Goal: Information Seeking & Learning: Learn about a topic

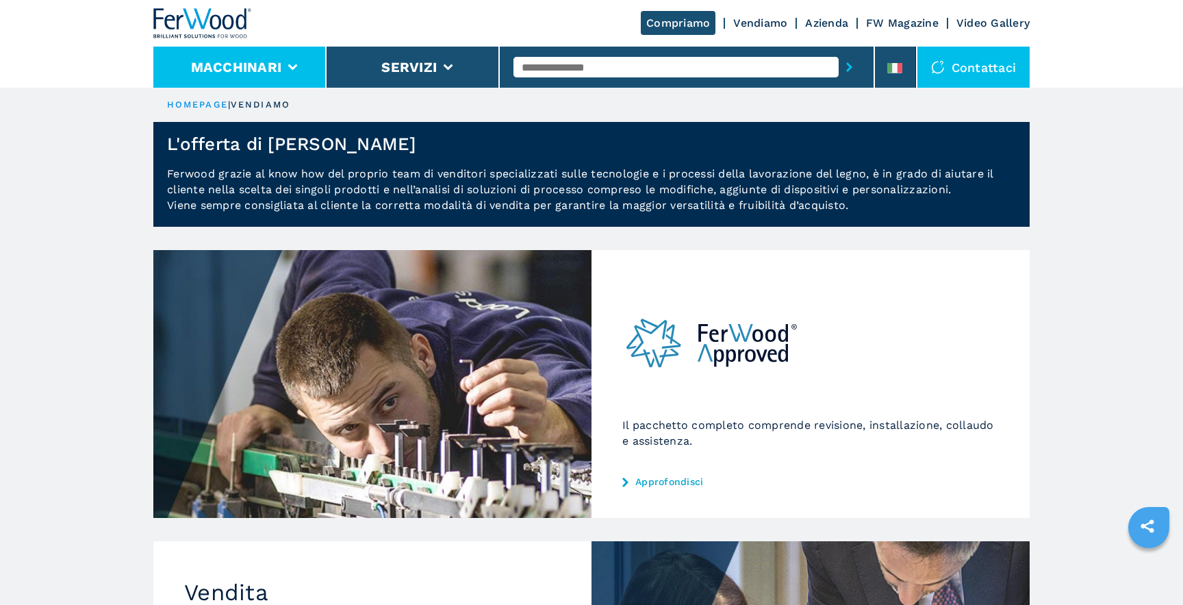
click at [294, 64] on icon at bounding box center [293, 67] width 10 height 6
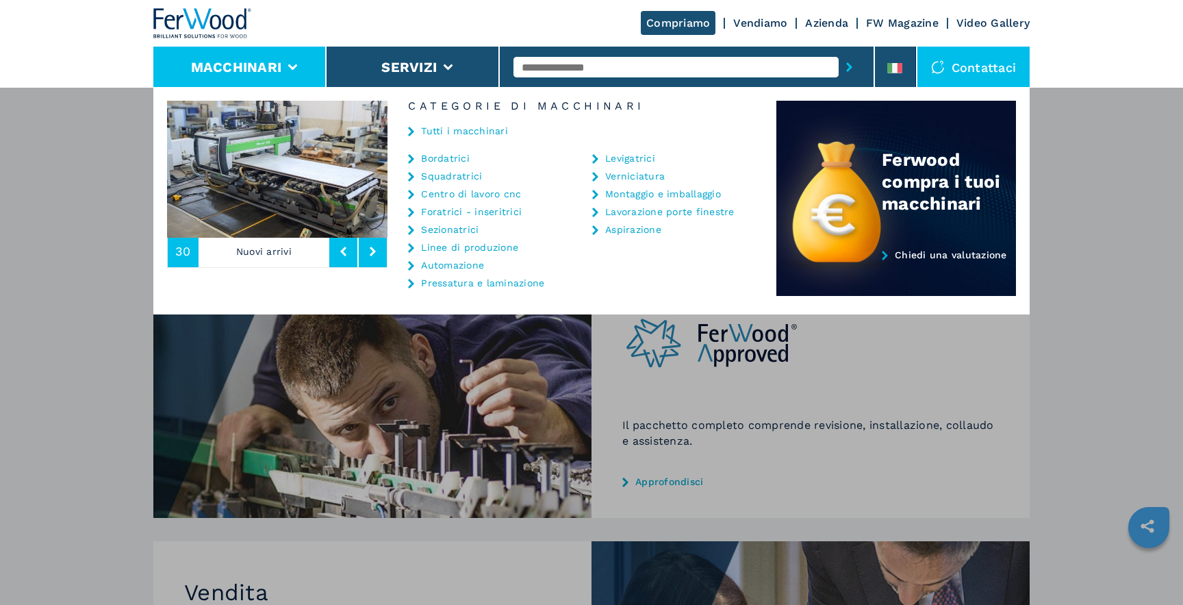
click at [405, 467] on div "Macchinari Bordatrici Squadratrici Centro di lavoro cnc Foratrici - inseritrici…" at bounding box center [591, 389] width 1183 height 605
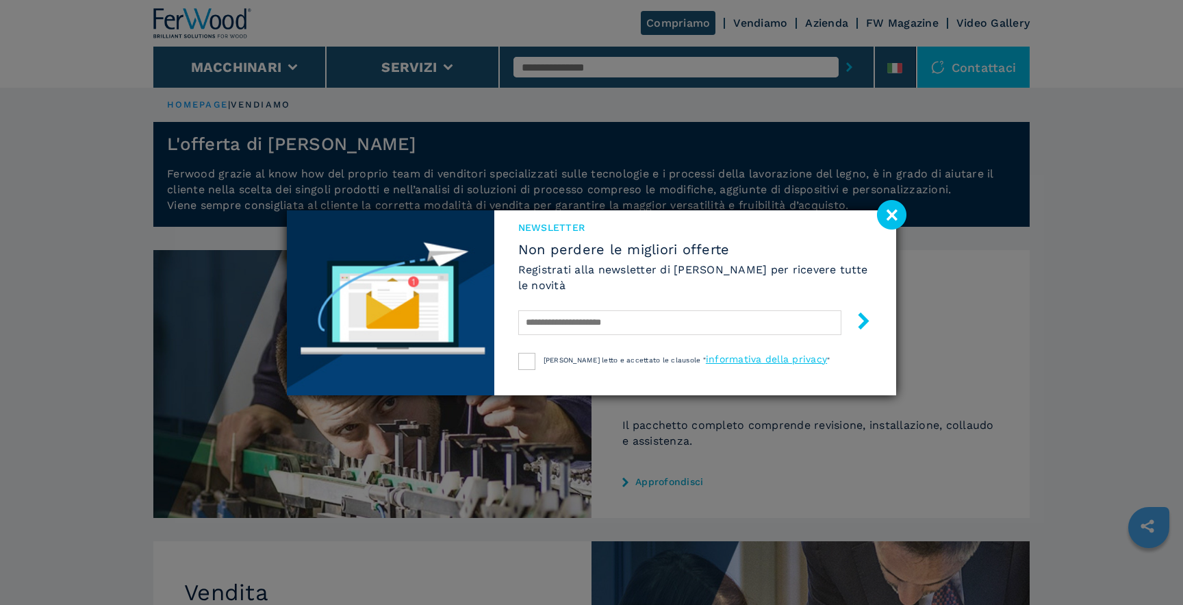
click at [892, 223] on image at bounding box center [891, 214] width 29 height 29
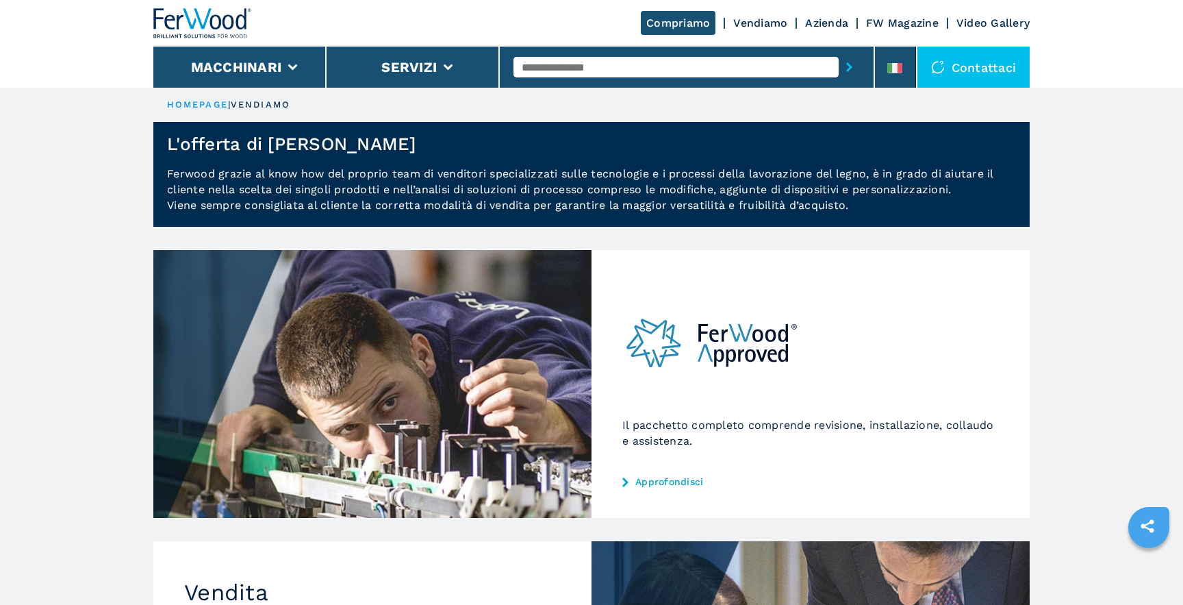
click at [824, 25] on link "Azienda" at bounding box center [826, 22] width 43 height 13
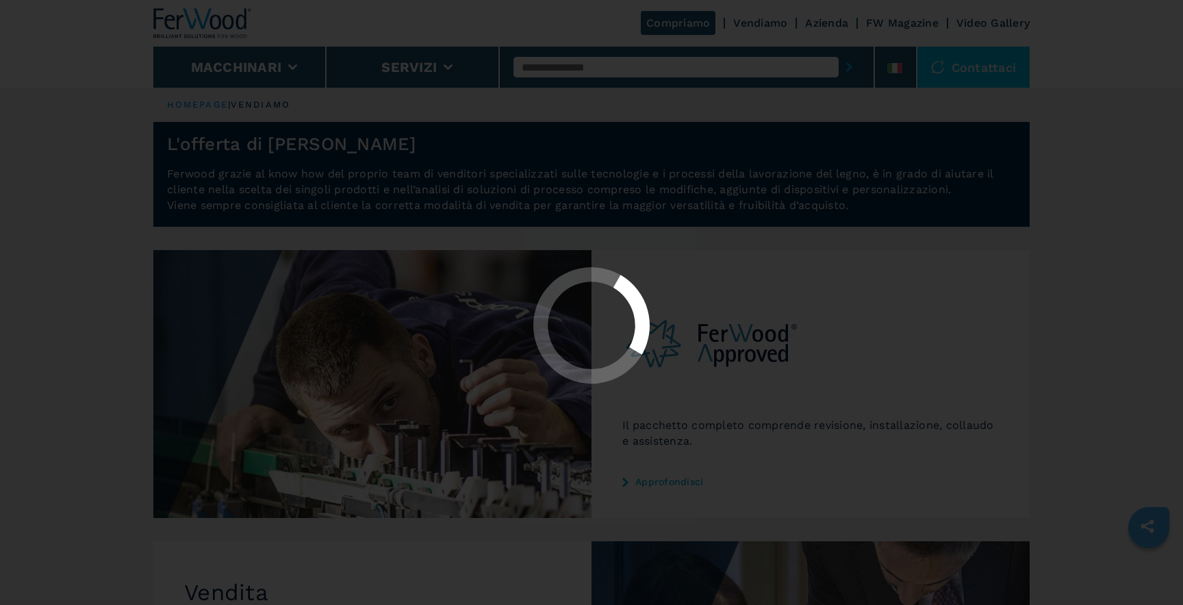
click at [831, 24] on div at bounding box center [591, 302] width 1183 height 605
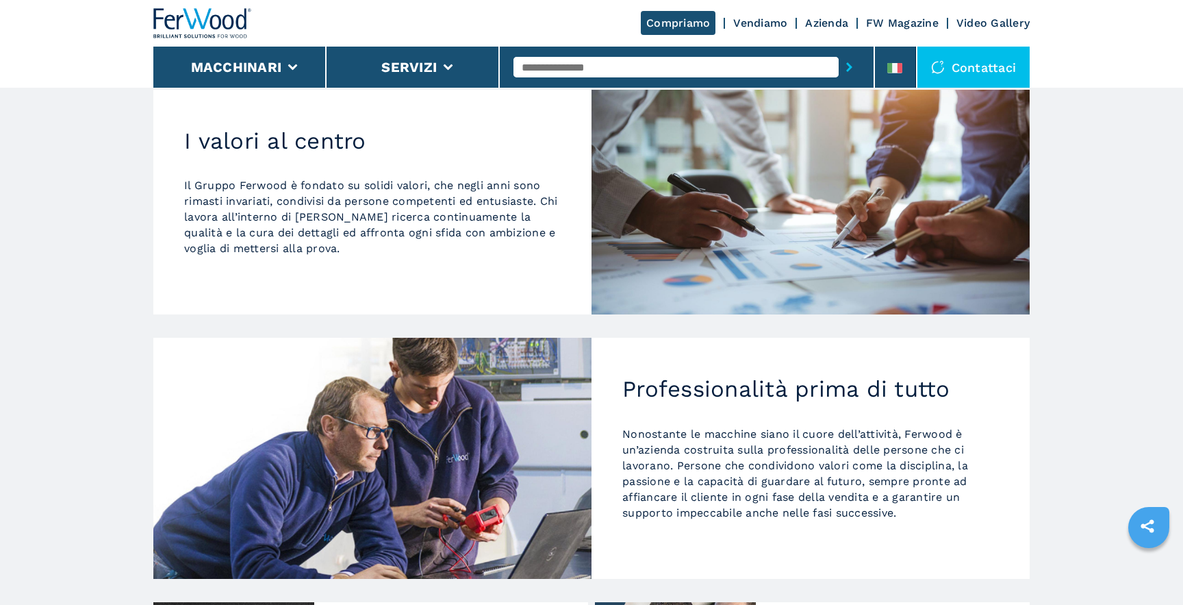
scroll to position [926, 0]
click at [112, 112] on main "HOMEPAGE | azienda Dalla prima macchina venduta ad oggi Nel 1980 Luigi Rossi ha…" at bounding box center [591, 47] width 1183 height 1946
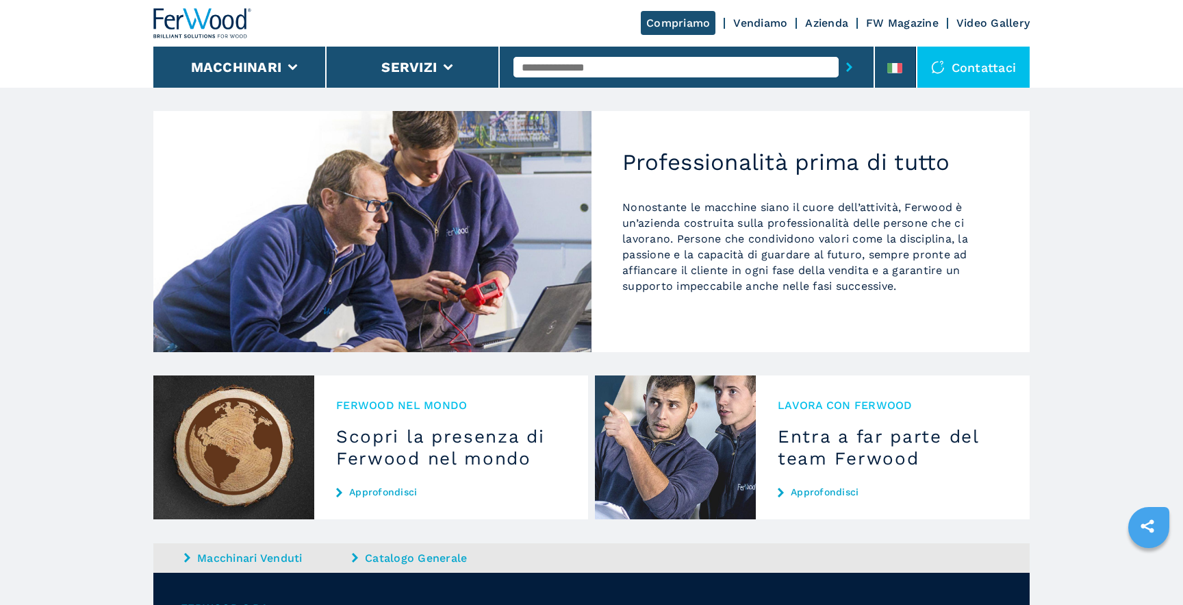
scroll to position [1326, 0]
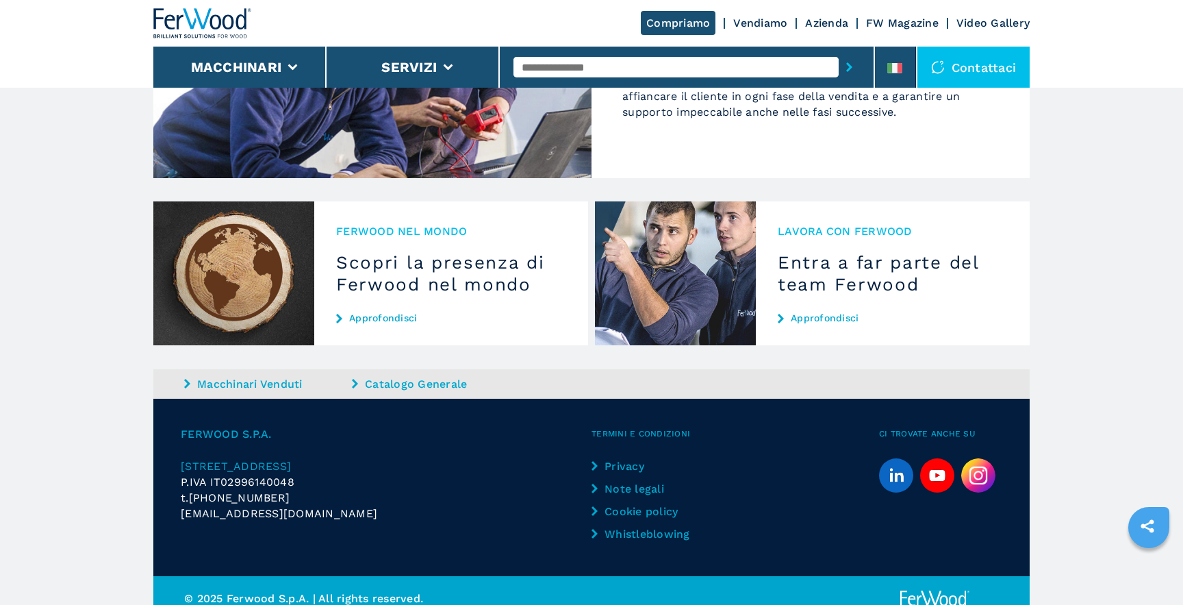
click at [829, 266] on h3 "Entra a far parte del team Ferwood" at bounding box center [893, 273] width 230 height 44
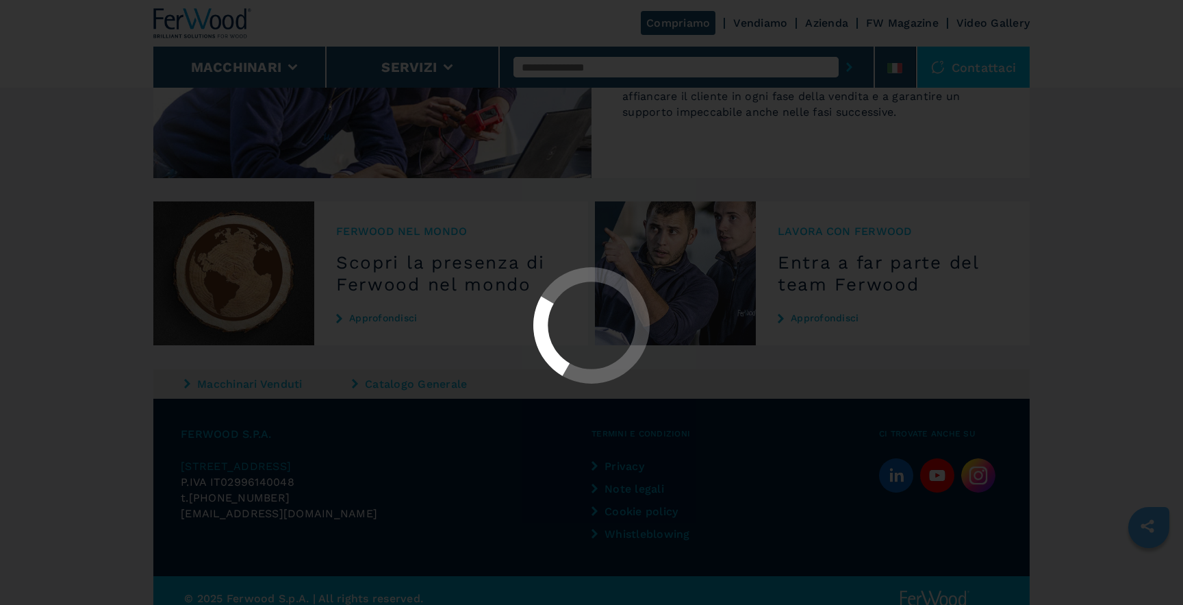
scroll to position [0, 0]
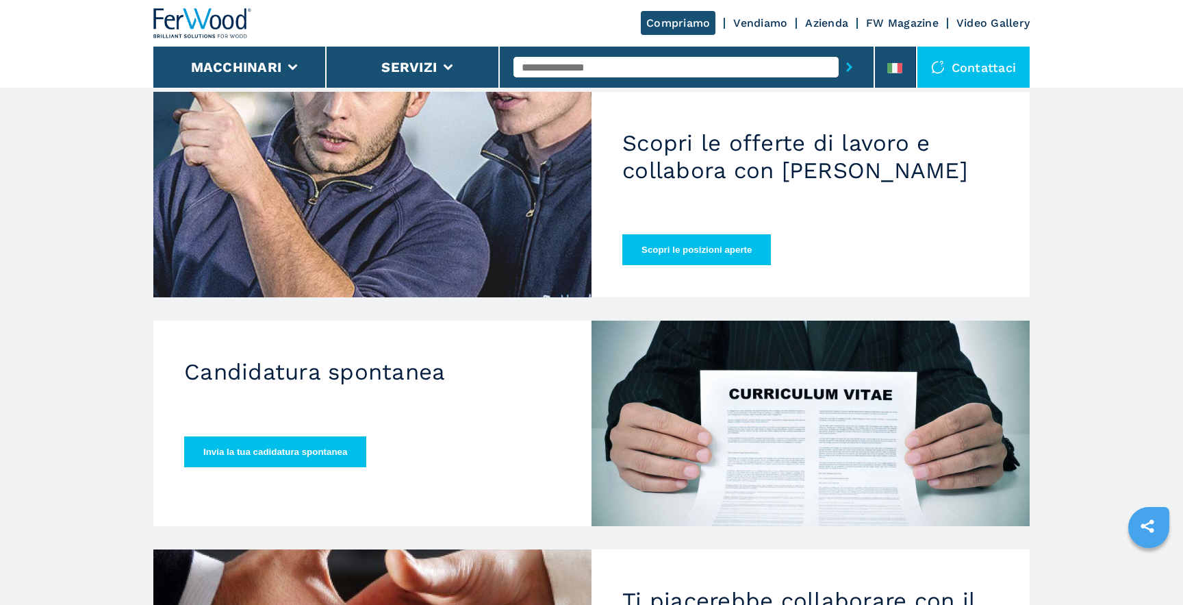
scroll to position [162, 0]
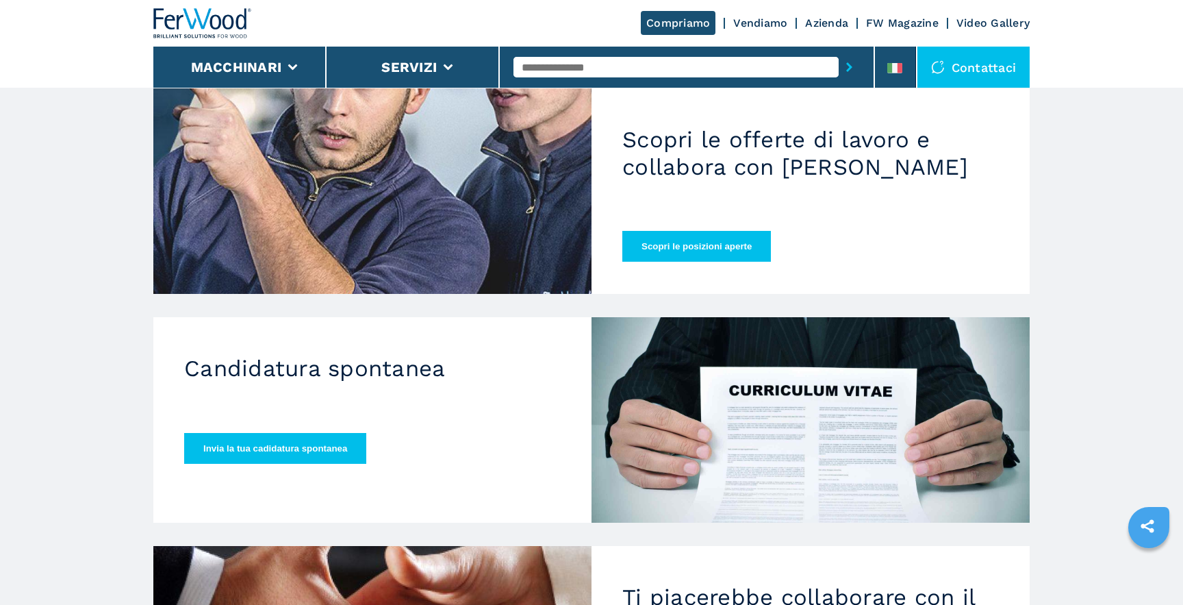
click at [699, 231] on button "Scopri le posizioni aperte" at bounding box center [696, 246] width 149 height 31
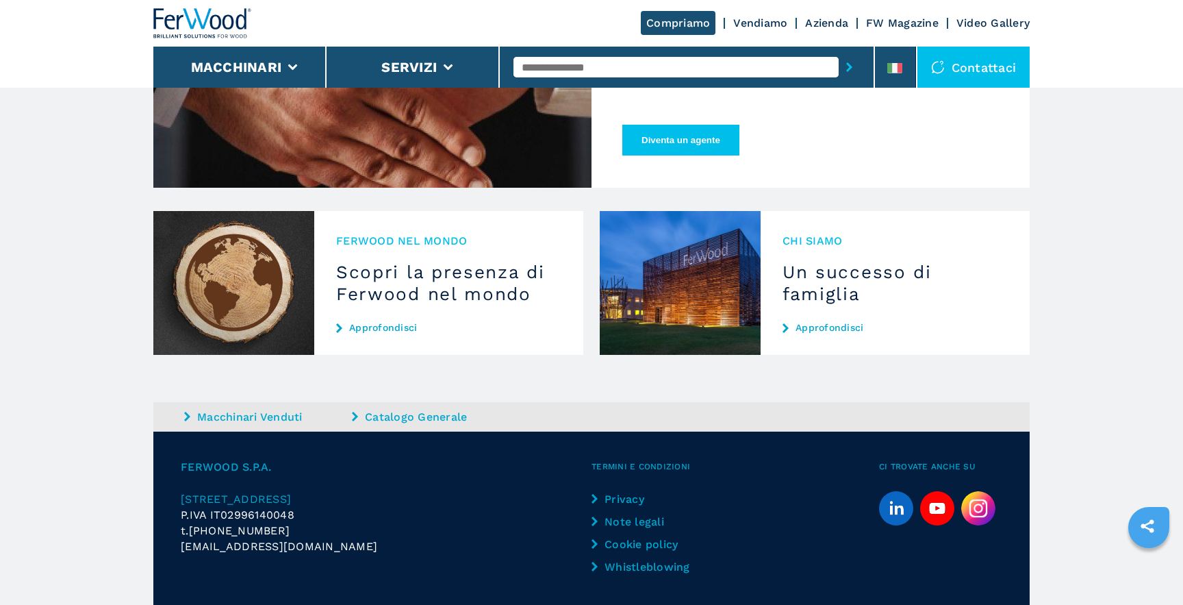
scroll to position [727, 0]
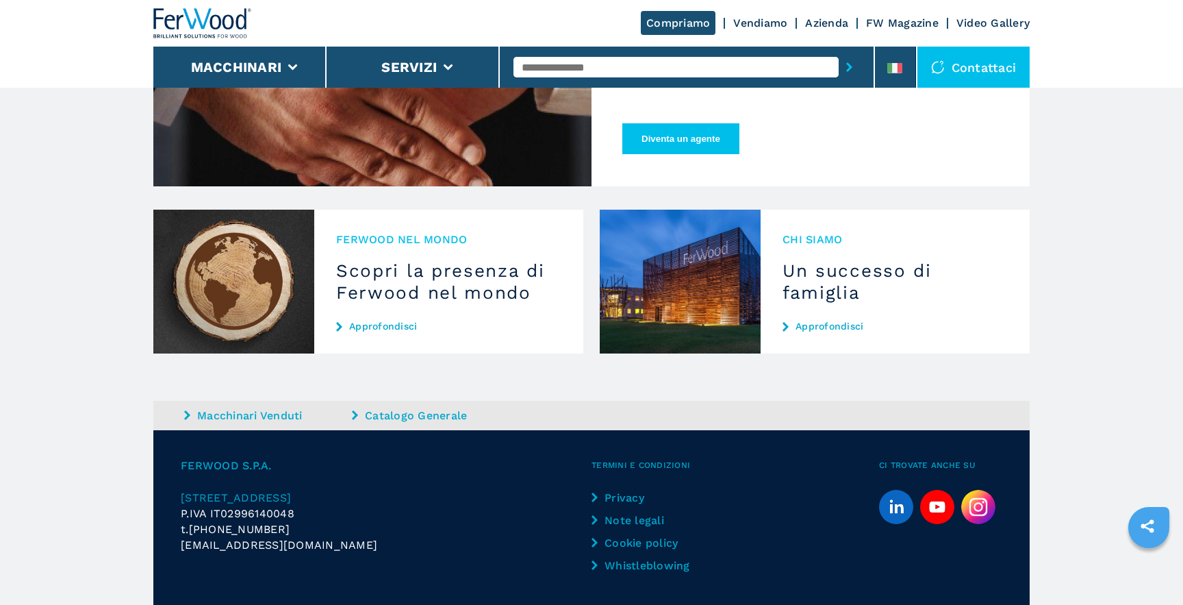
click at [429, 278] on h3 "Scopri la presenza di Ferwood nel mondo" at bounding box center [448, 282] width 225 height 44
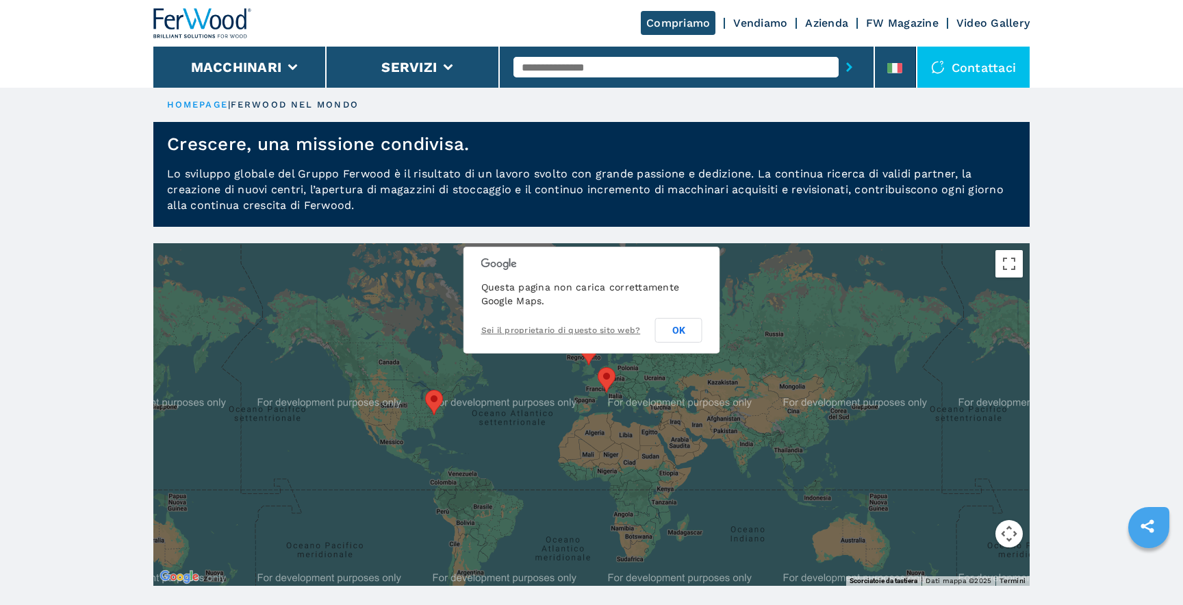
click at [671, 333] on button "OK" at bounding box center [678, 330] width 47 height 25
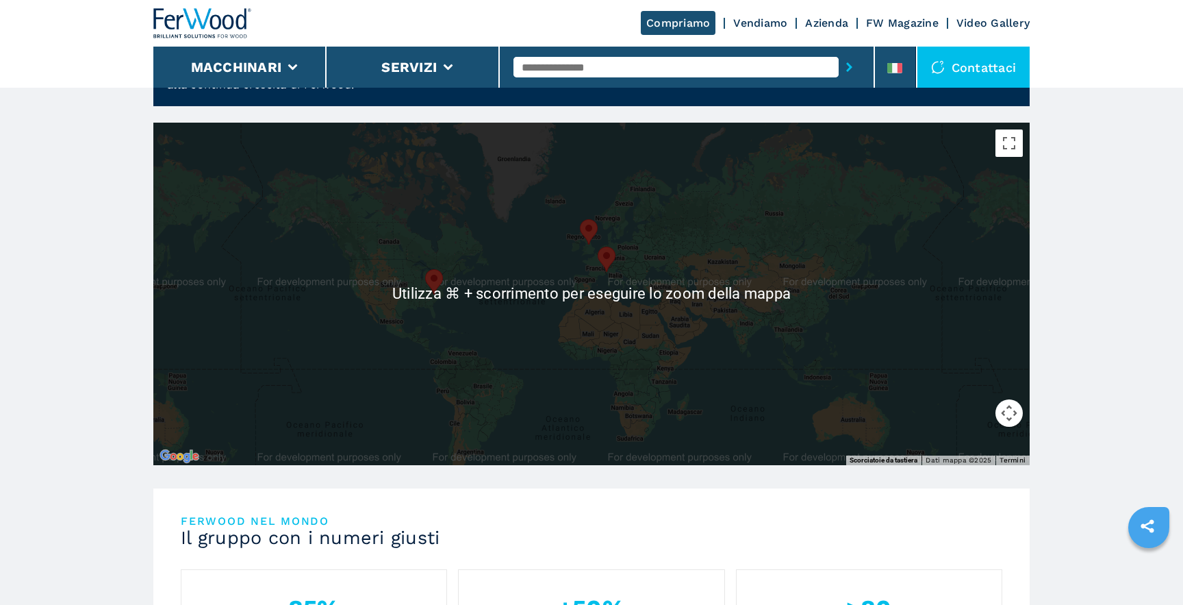
scroll to position [136, 0]
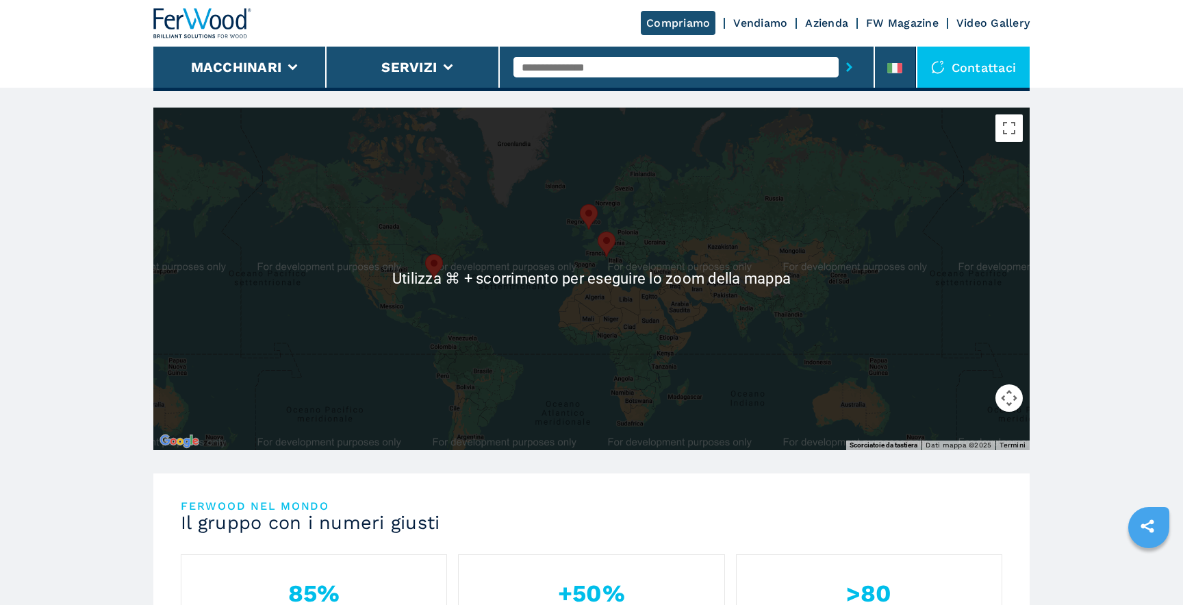
click at [665, 331] on div at bounding box center [591, 279] width 876 height 342
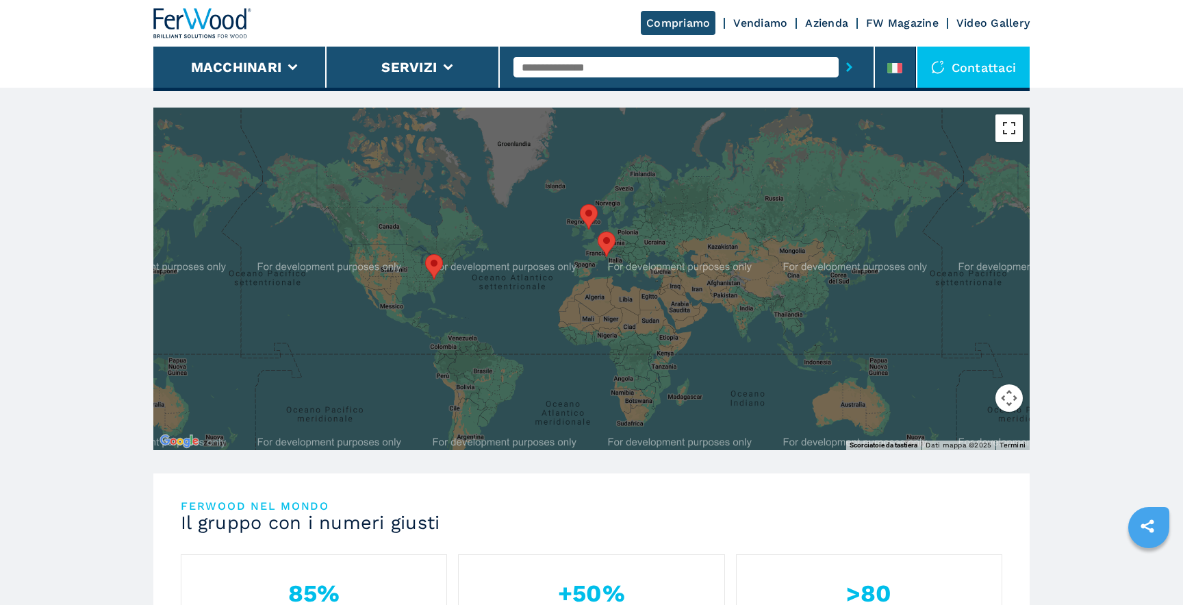
click at [1017, 139] on button "Attiva/disattiva vista schermo intero" at bounding box center [1009, 127] width 27 height 27
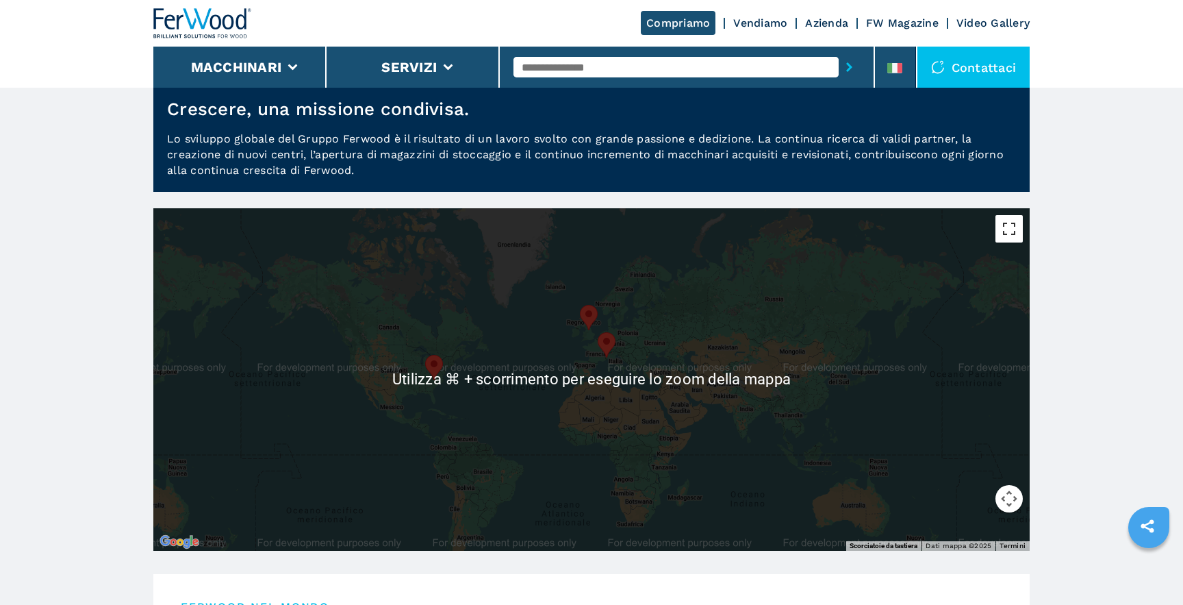
scroll to position [0, 0]
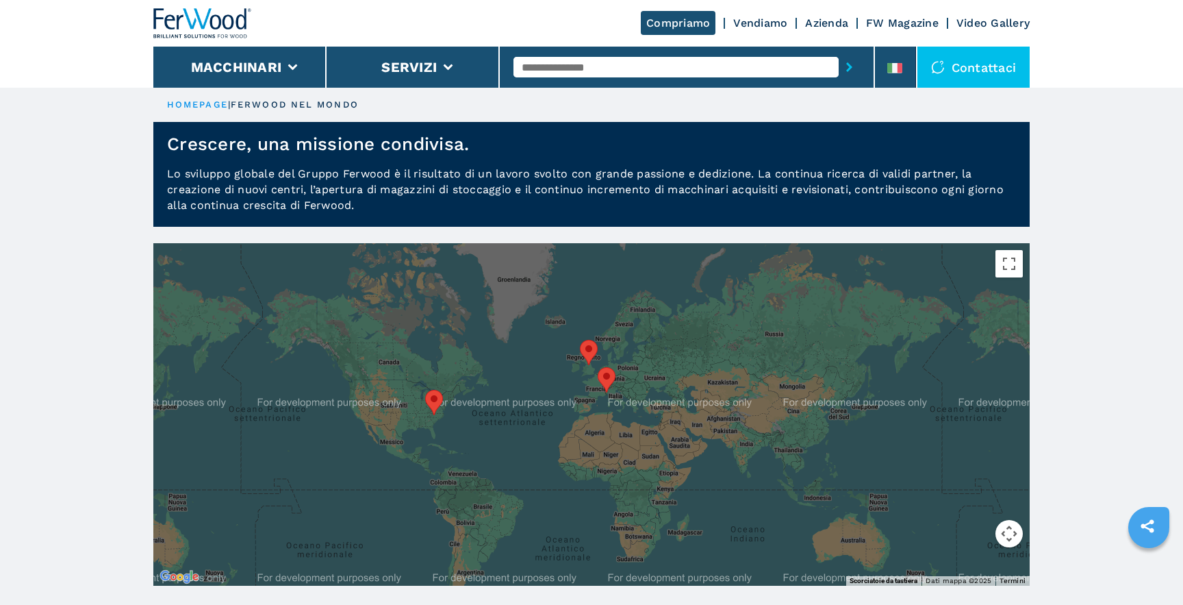
click at [977, 21] on link "Video Gallery" at bounding box center [993, 22] width 73 height 13
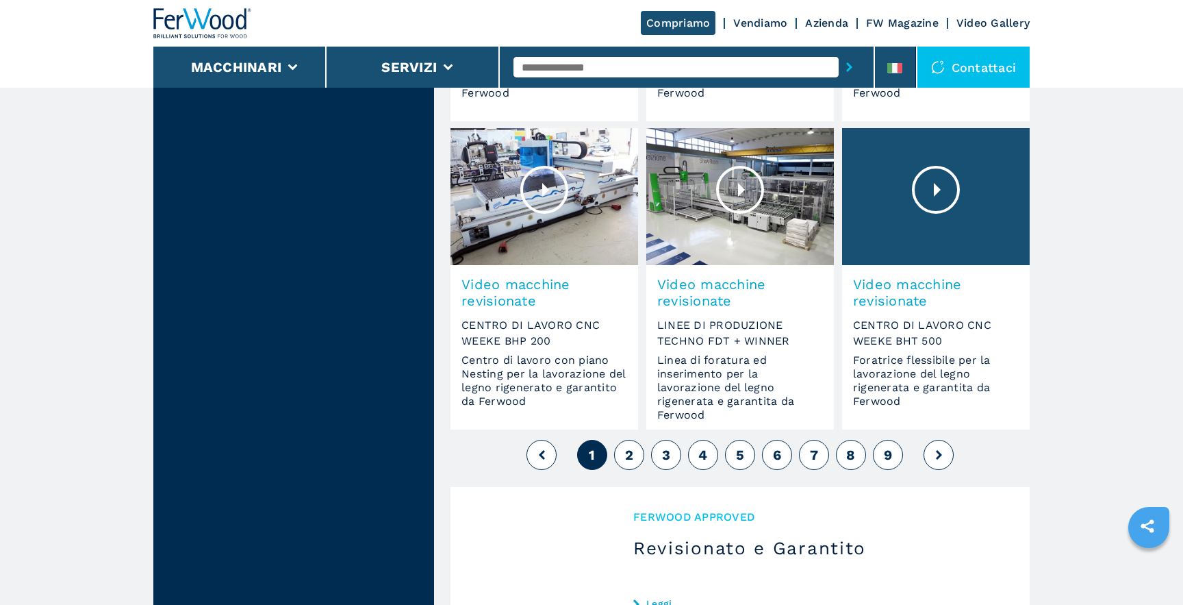
scroll to position [1144, 0]
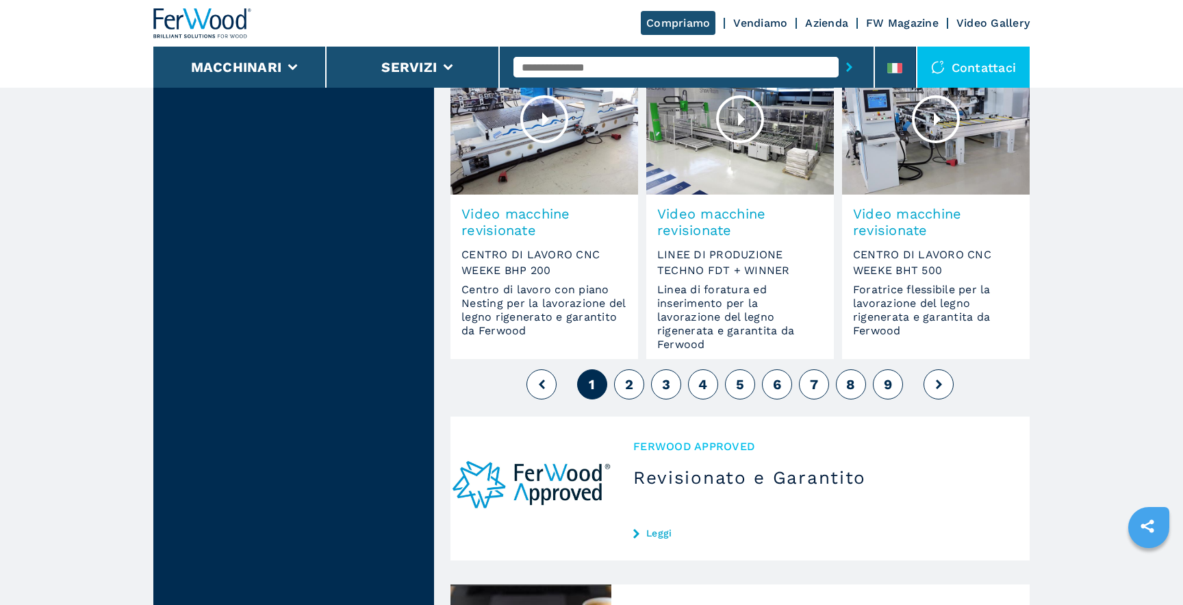
click at [626, 388] on span "2" at bounding box center [629, 384] width 8 height 16
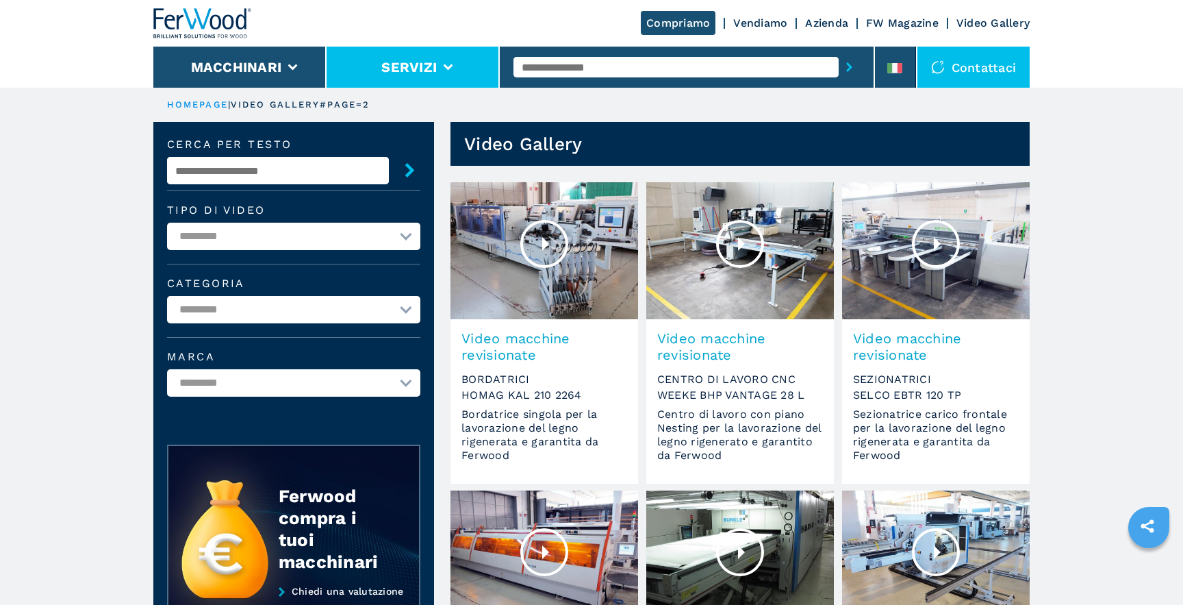
click at [444, 68] on icon at bounding box center [449, 67] width 10 height 6
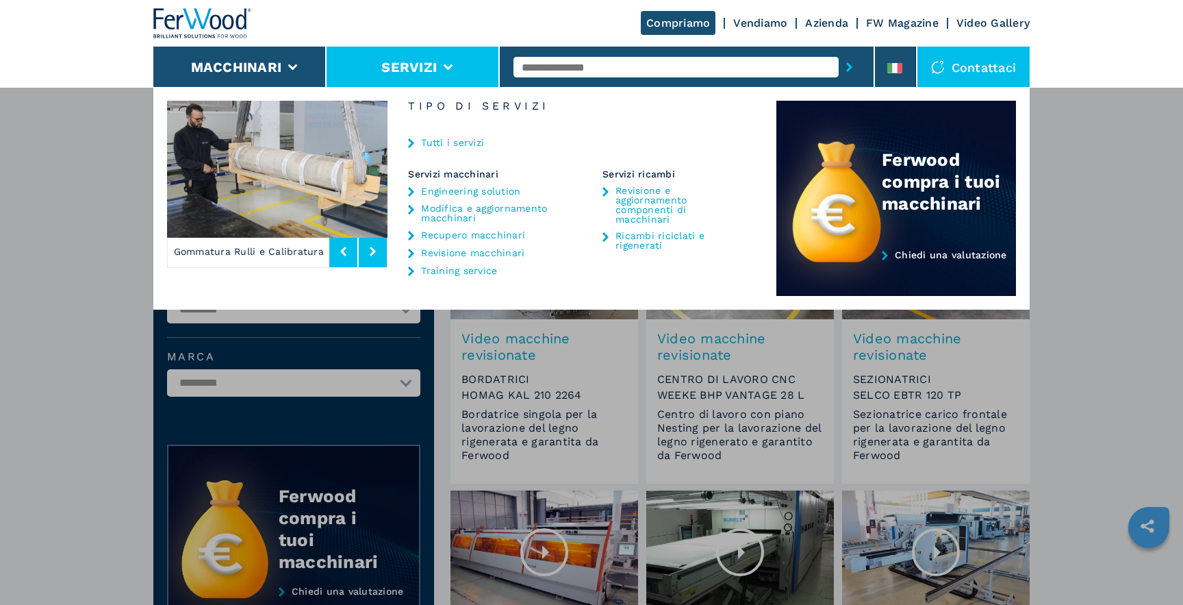
click at [833, 22] on link "Azienda" at bounding box center [826, 22] width 43 height 13
click at [525, 351] on div "Macchinari Bordatrici Squadratrici Centro di lavoro cnc Foratrici - inseritrici…" at bounding box center [591, 389] width 1183 height 605
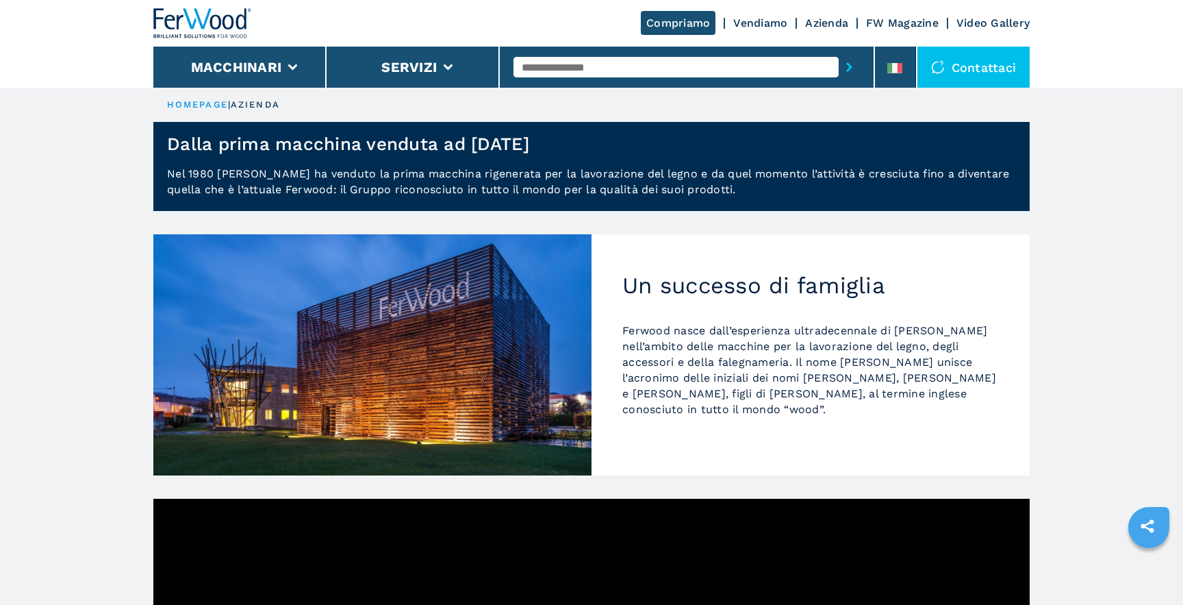
click at [735, 254] on div "Un successo di famiglia [PERSON_NAME] nasce dall’esperienza ultradecennale di […" at bounding box center [811, 354] width 438 height 241
